Goal: Task Accomplishment & Management: Use online tool/utility

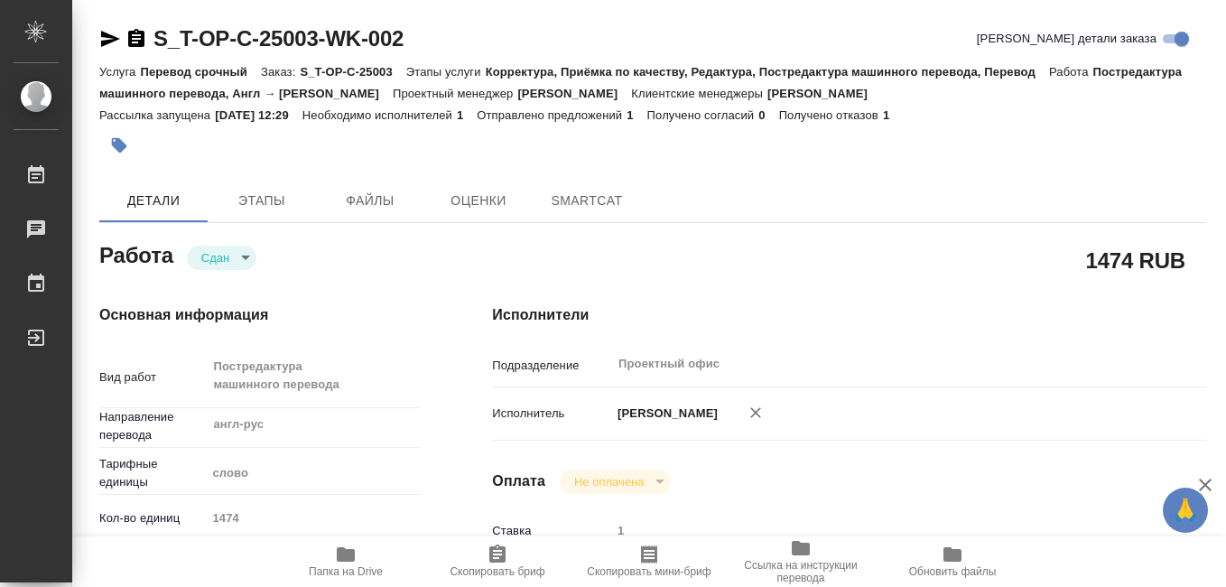
type textarea "x"
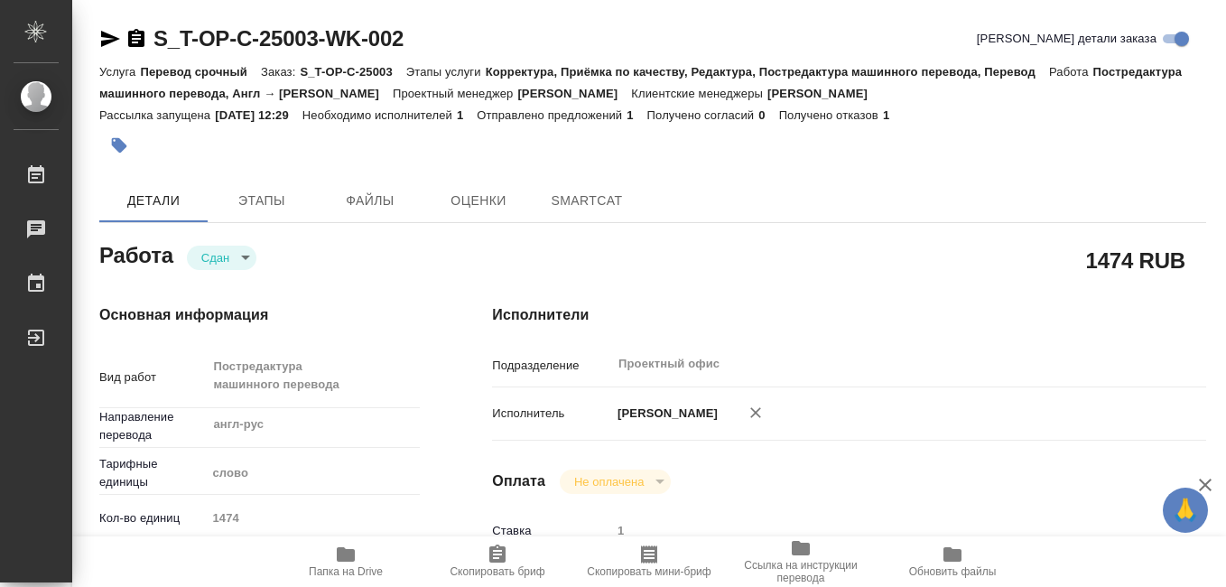
type textarea "x"
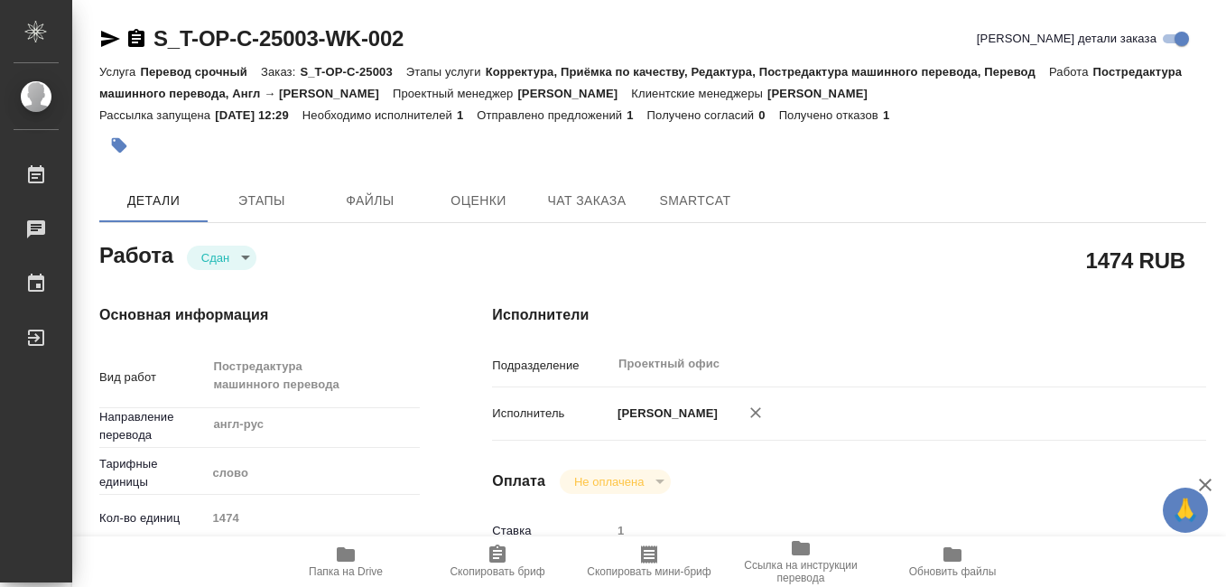
scroll to position [181, 0]
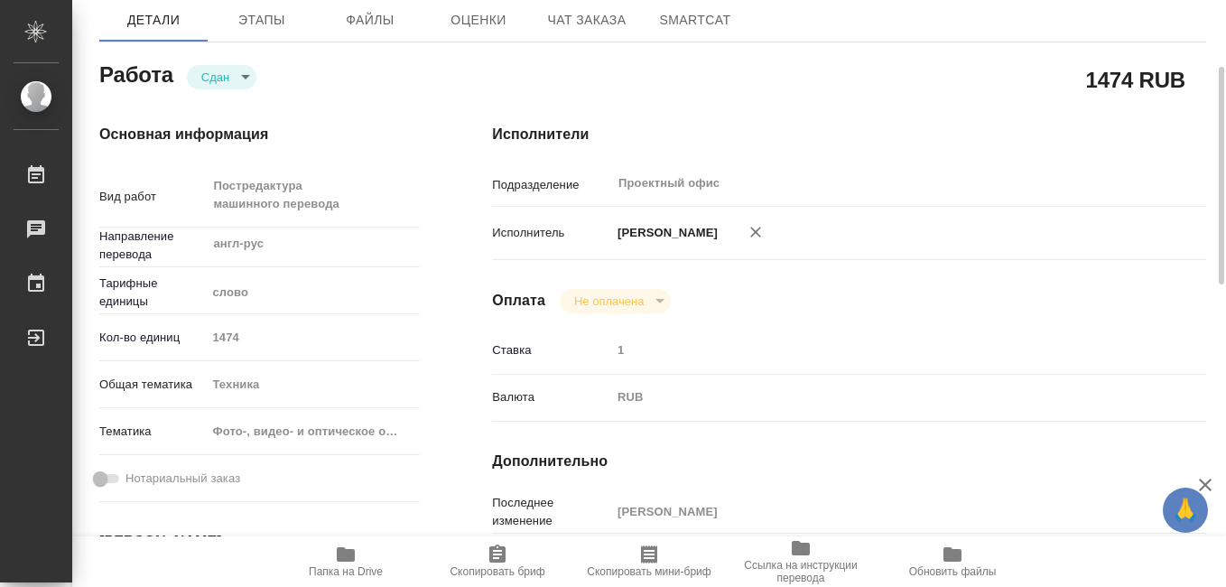
type textarea "x"
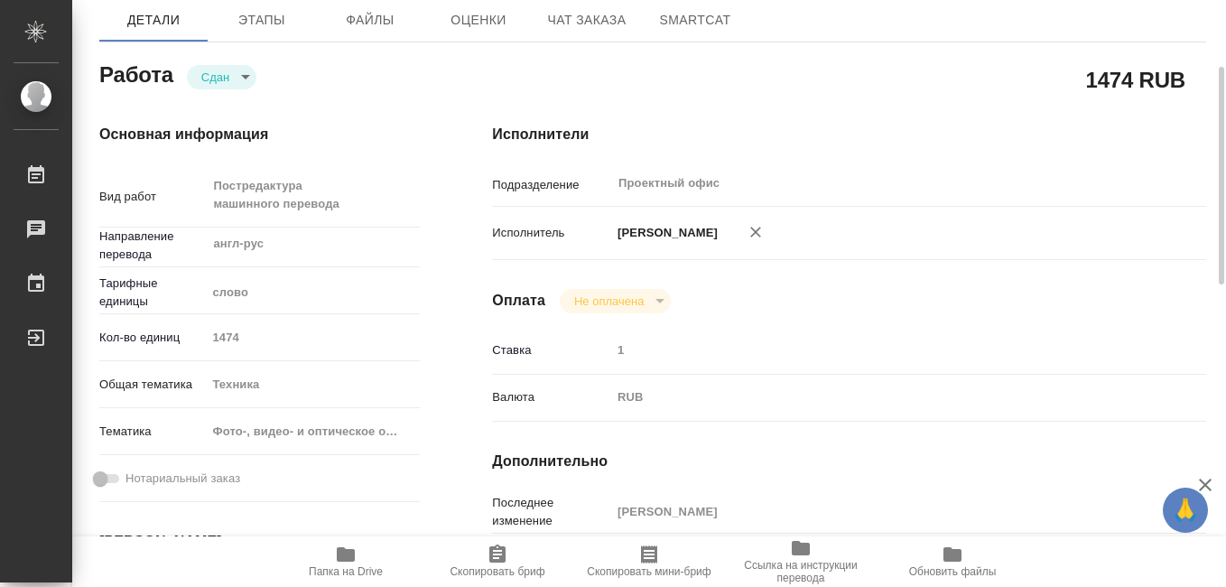
type textarea "x"
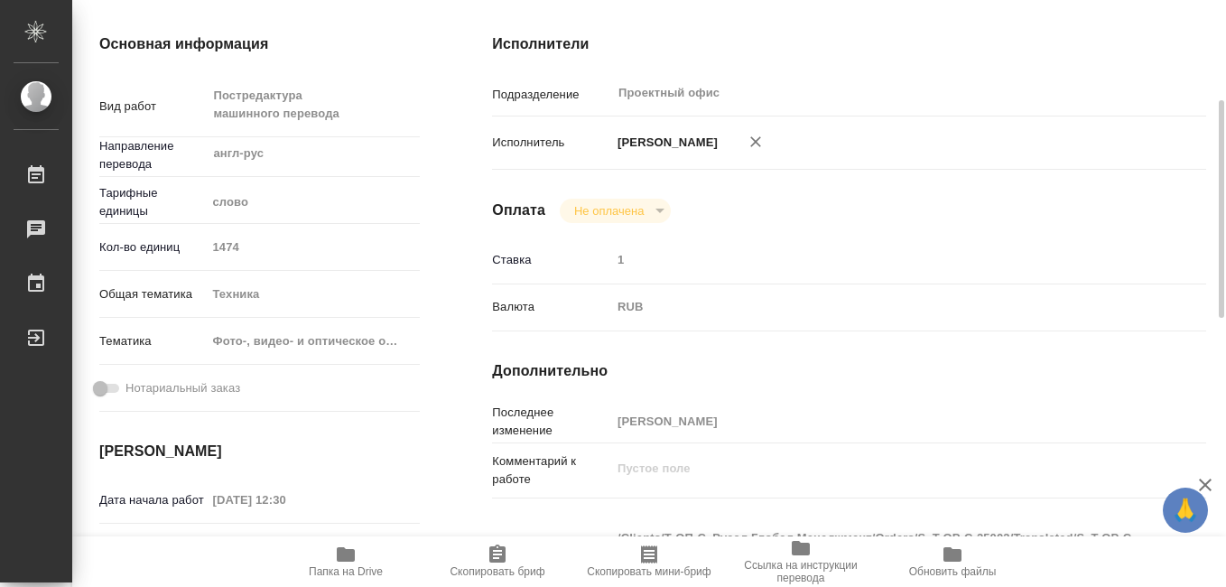
scroll to position [0, 0]
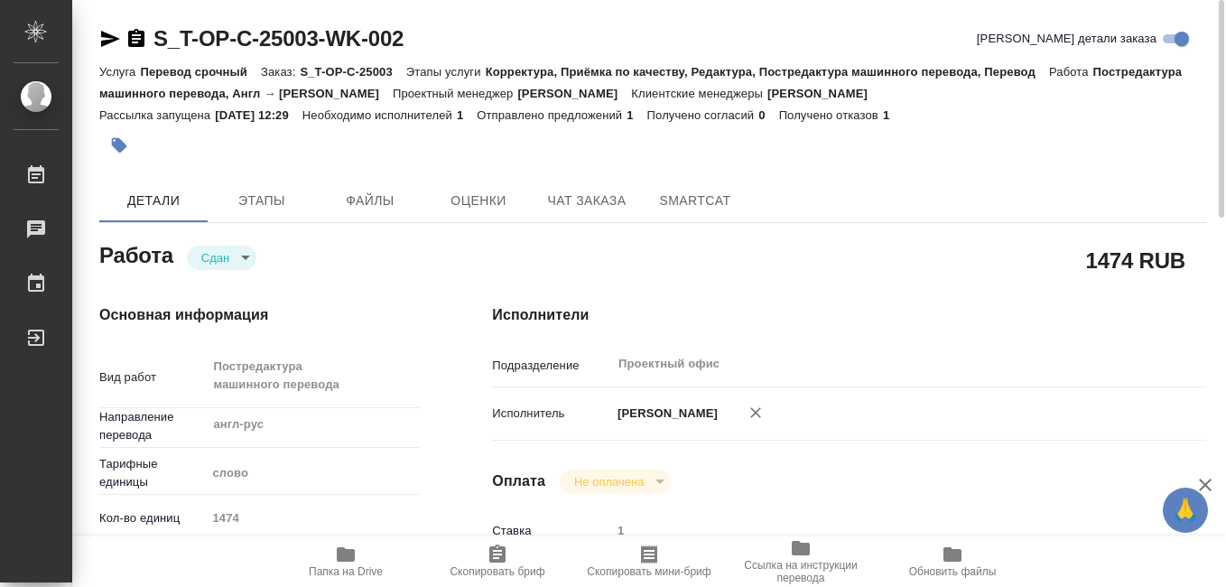
drag, startPoint x: 903, startPoint y: 346, endPoint x: 1008, endPoint y: 247, distance: 144.3
type textarea "x"
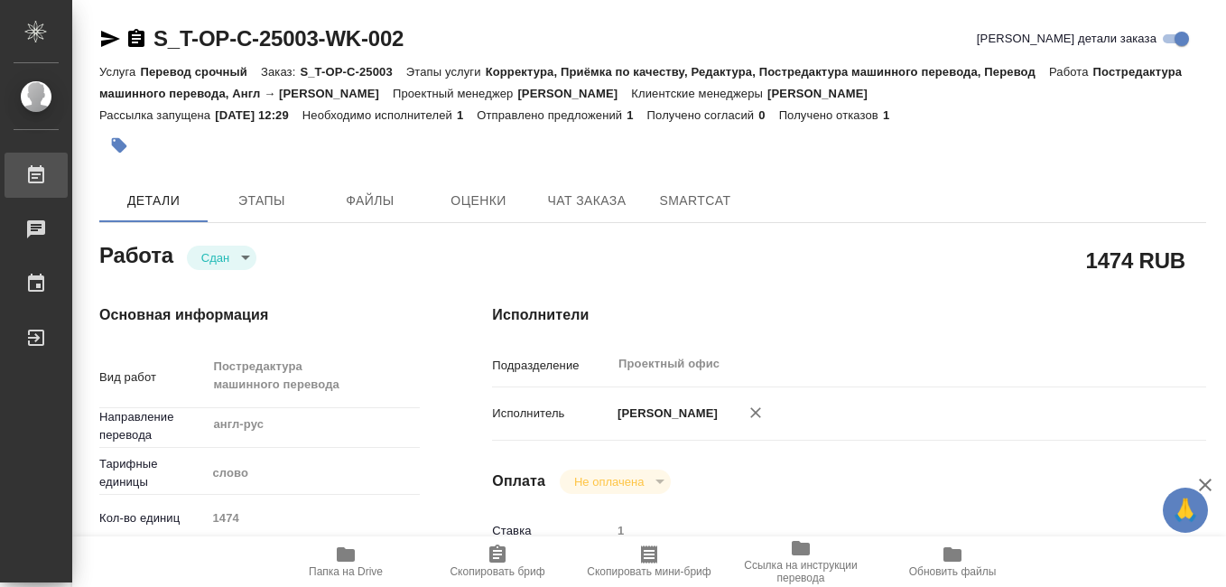
type textarea "x"
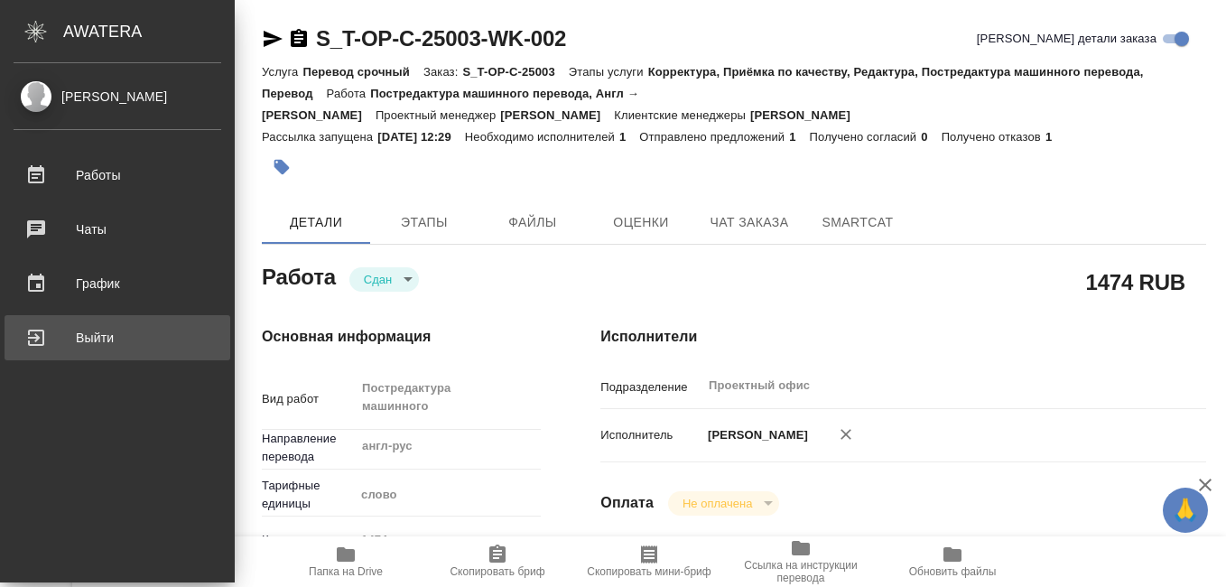
type textarea "x"
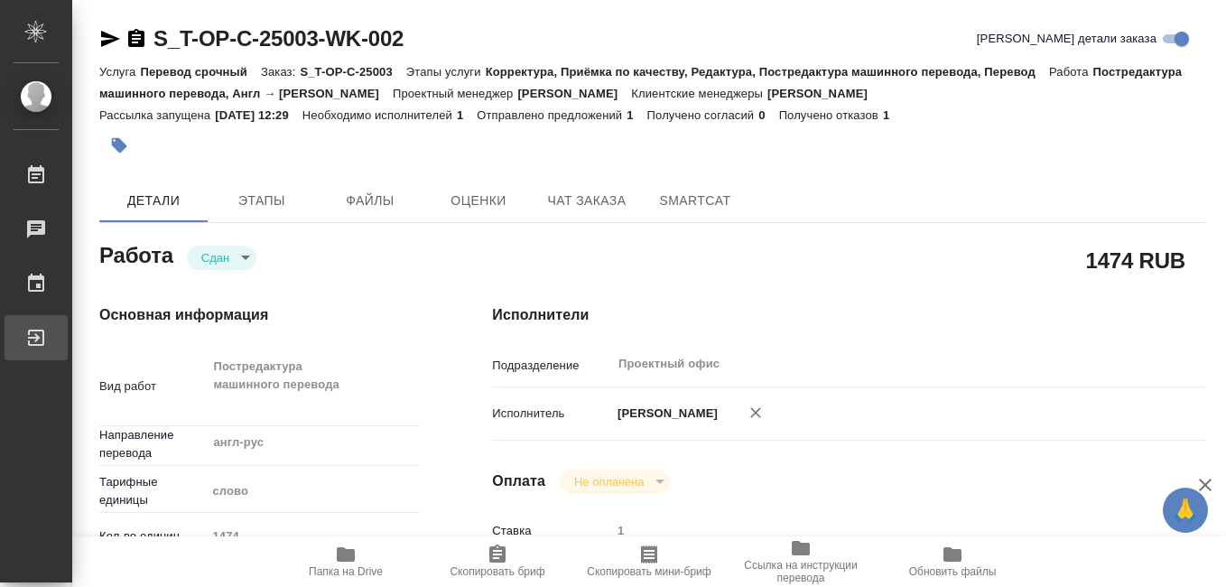
click at [36, 339] on div "Выйти" at bounding box center [13, 337] width 45 height 27
type textarea "x"
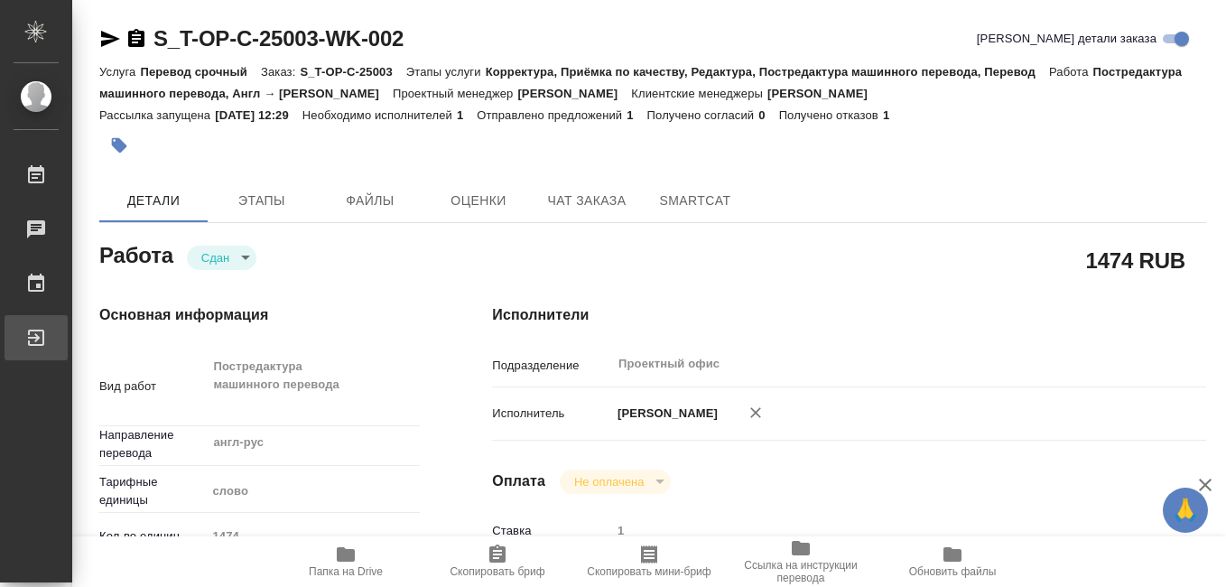
type textarea "x"
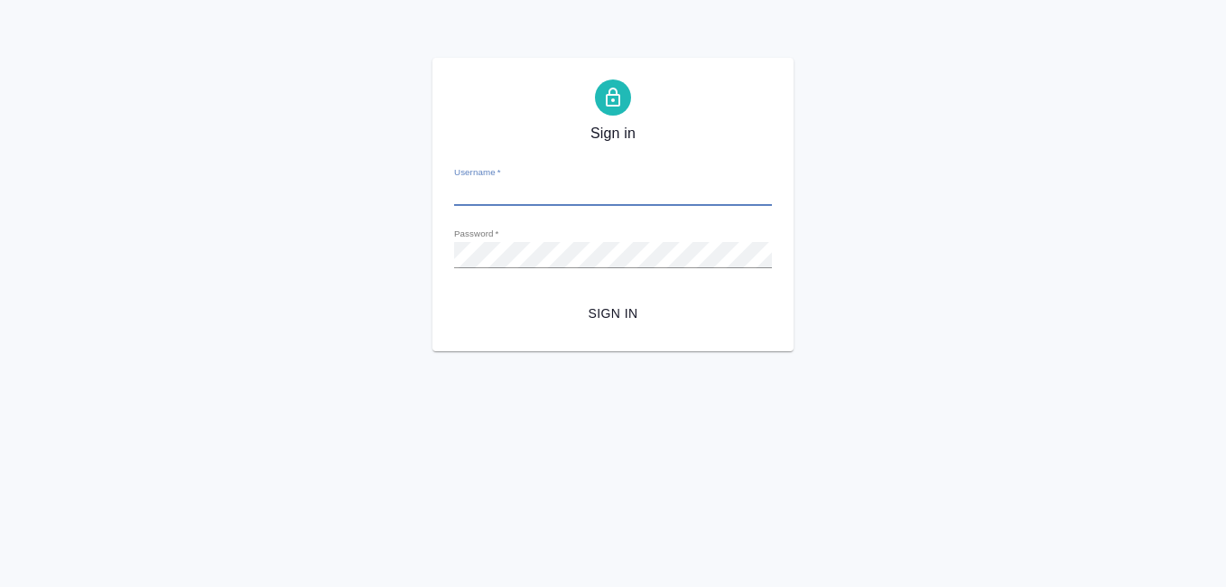
type input "[EMAIL_ADDRESS][DOMAIN_NAME]"
click at [619, 311] on span "Sign in" at bounding box center [612, 313] width 289 height 23
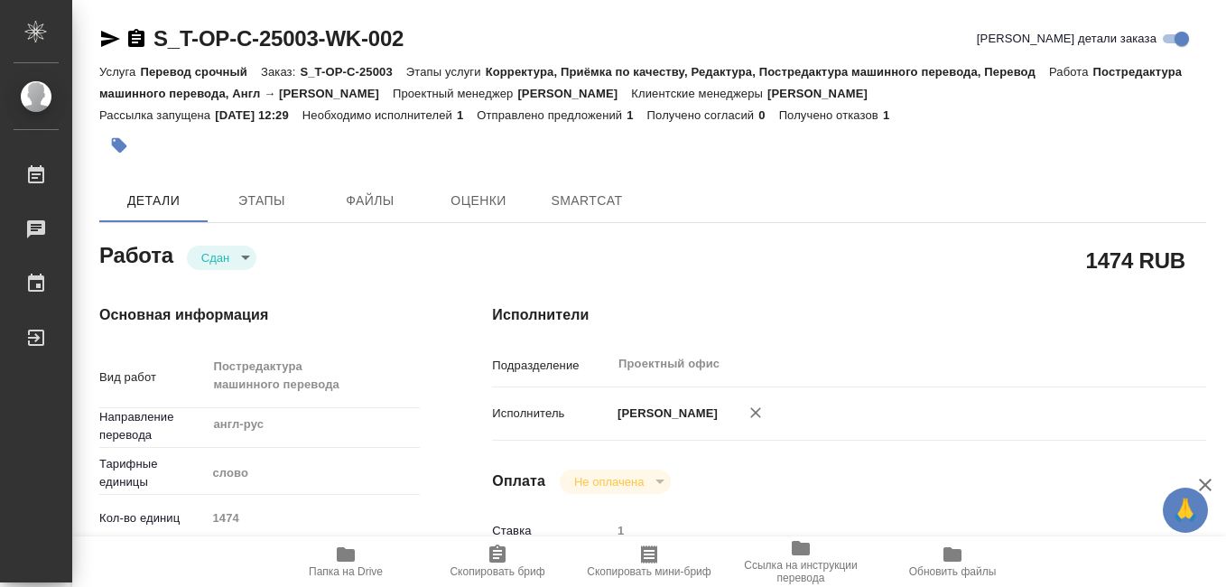
type textarea "x"
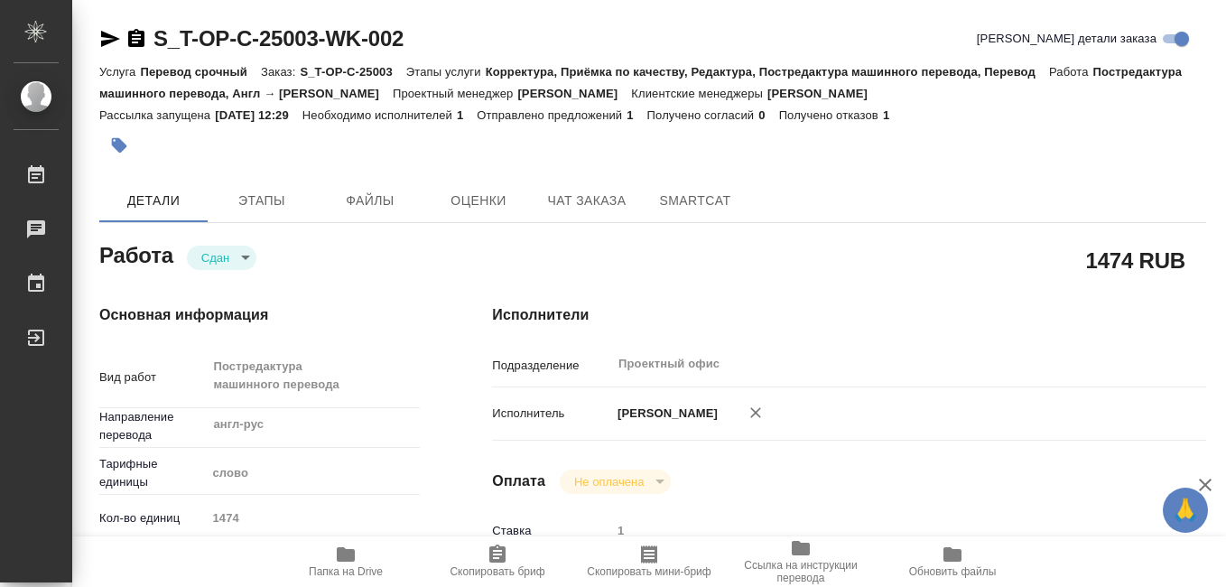
type textarea "x"
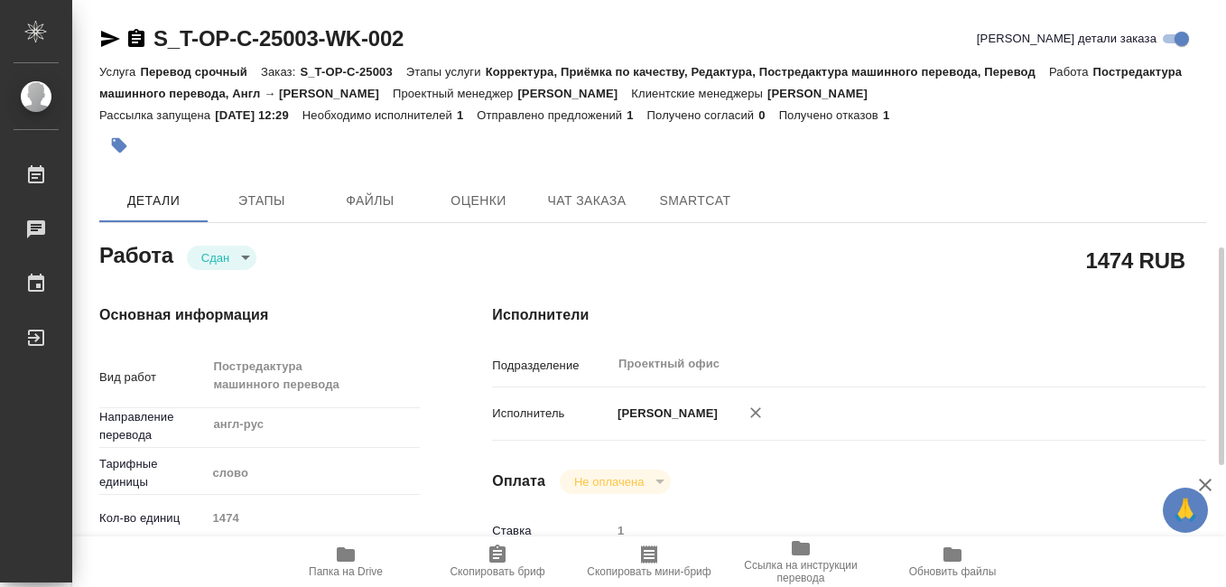
scroll to position [181, 0]
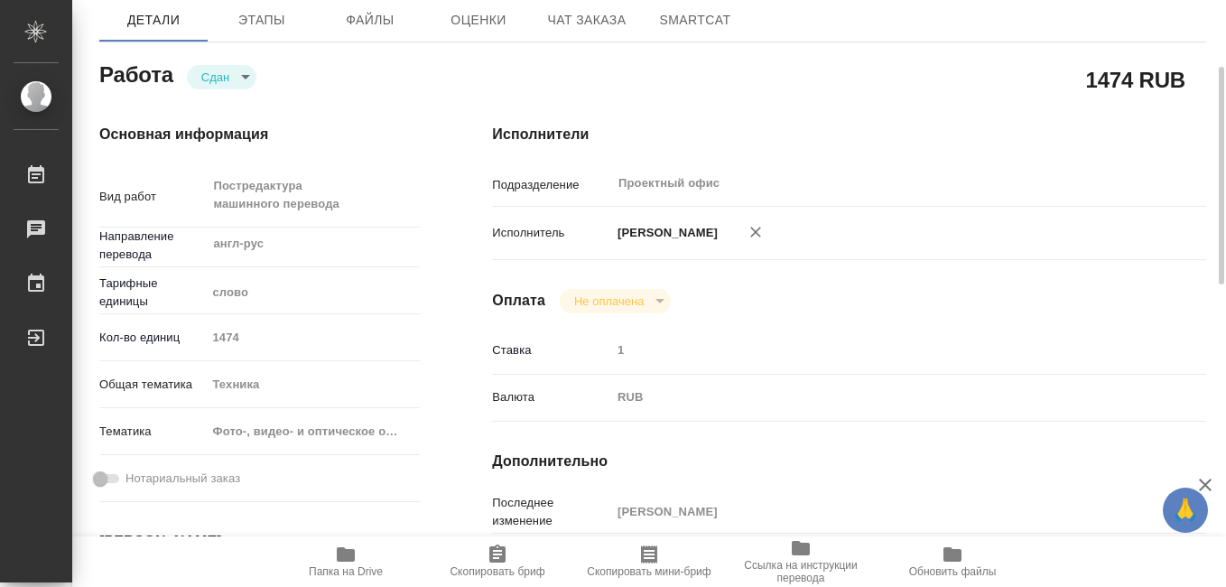
type textarea "x"
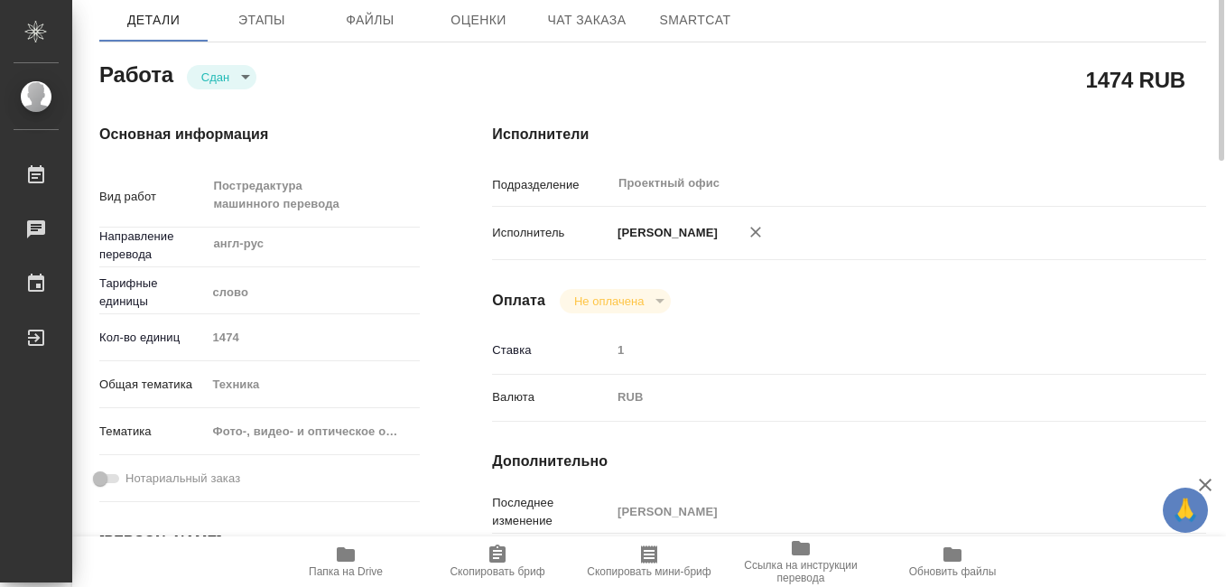
scroll to position [0, 0]
